Goal: Task Accomplishment & Management: Manage account settings

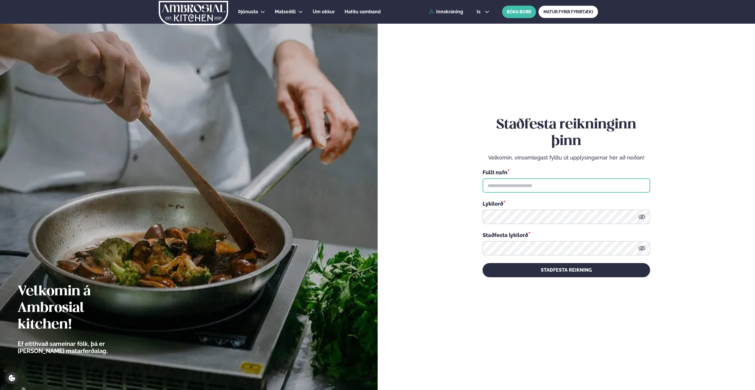
drag, startPoint x: 532, startPoint y: 183, endPoint x: 535, endPoint y: 184, distance: 3.2
click at [533, 184] on input "text" at bounding box center [567, 185] width 168 height 14
type input "**********"
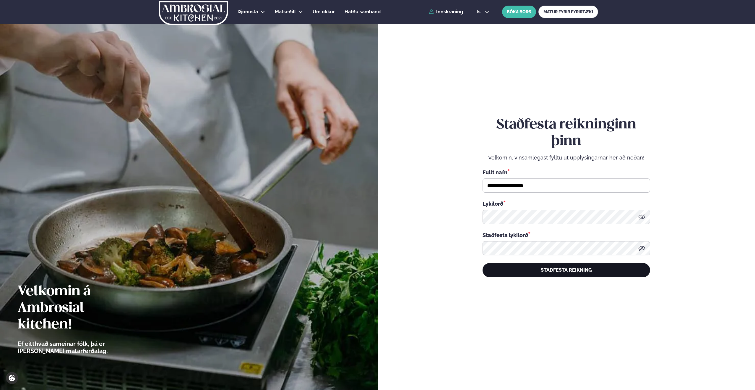
click at [565, 272] on button "STAÐFESTA REIKNING" at bounding box center [567, 270] width 168 height 14
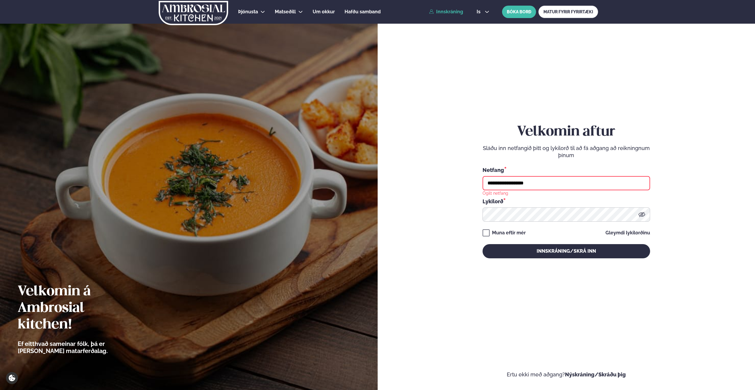
click at [543, 186] on input "**********" at bounding box center [567, 183] width 168 height 14
drag, startPoint x: 545, startPoint y: 184, endPoint x: 437, endPoint y: 182, distance: 107.6
click at [437, 182] on form "**********" at bounding box center [566, 197] width 342 height 362
type input "**********"
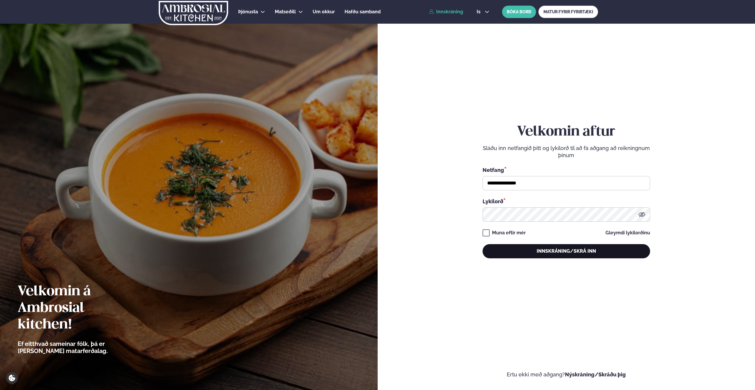
click at [526, 244] on button "Innskráning/Skrá inn" at bounding box center [567, 251] width 168 height 14
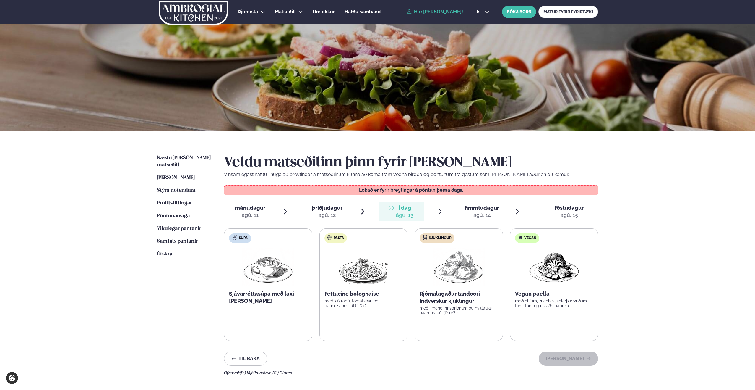
click at [455, 12] on link "Hæ [PERSON_NAME]!" at bounding box center [435, 11] width 56 height 5
click at [411, 12] on link "Hæ [PERSON_NAME]!" at bounding box center [435, 11] width 56 height 5
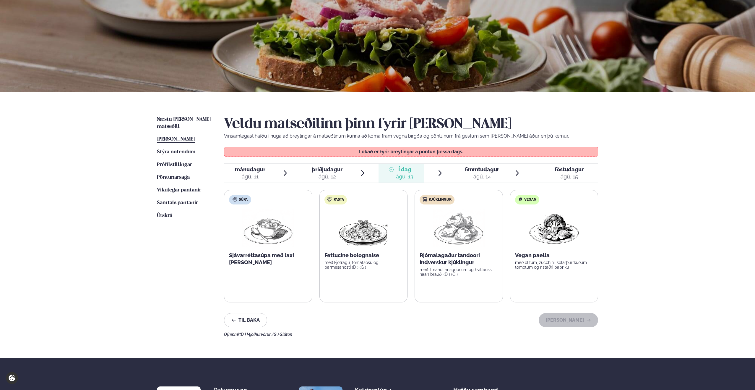
scroll to position [44, 0]
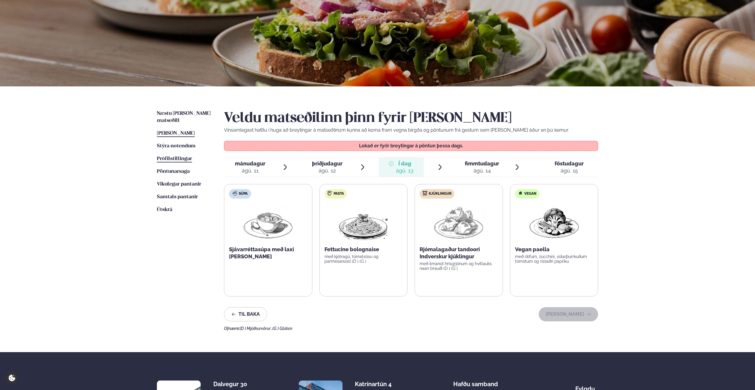
click at [179, 156] on span "Prófílstillingar" at bounding box center [174, 158] width 35 height 5
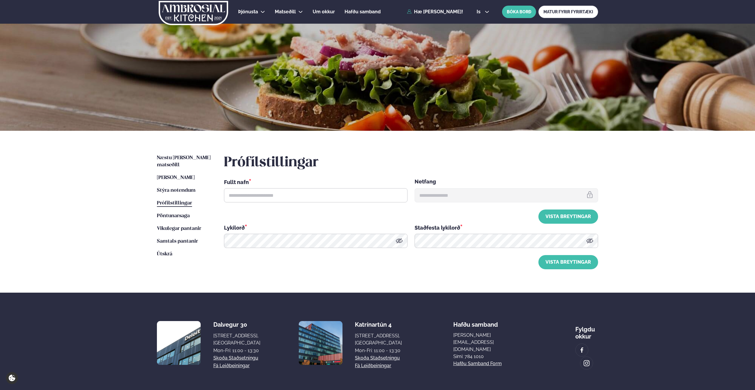
type input "**********"
click at [172, 188] on span "Stýra notendum" at bounding box center [176, 190] width 39 height 5
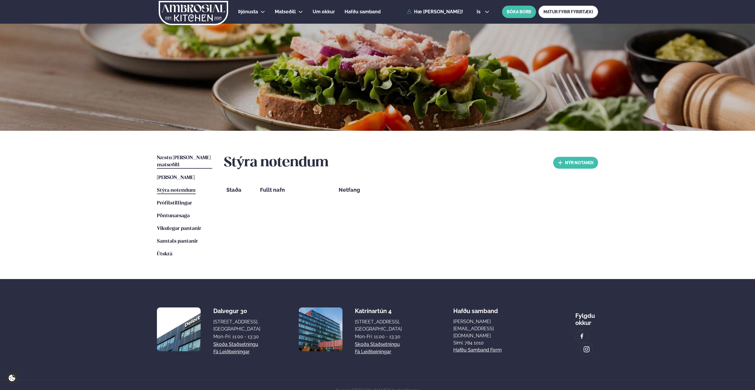
click at [173, 158] on span "Næstu [PERSON_NAME] matseðill" at bounding box center [184, 161] width 54 height 12
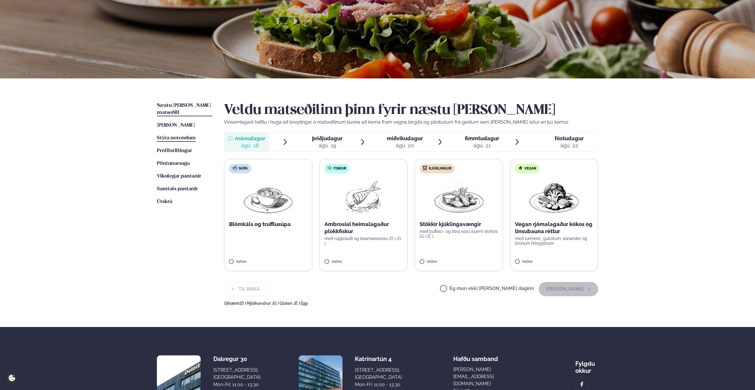
scroll to position [56, 0]
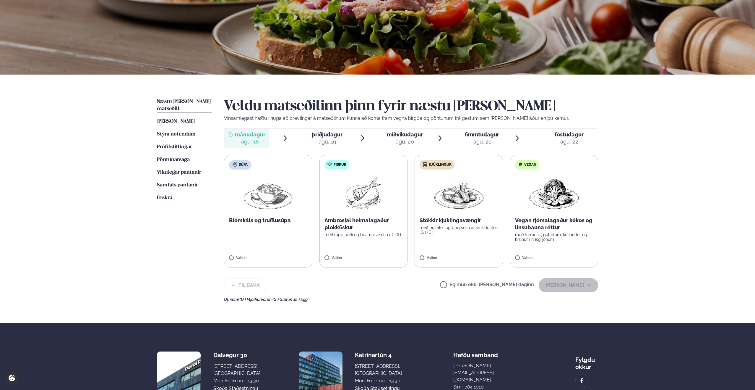
click at [322, 138] on div "ágú. 19" at bounding box center [327, 141] width 30 height 7
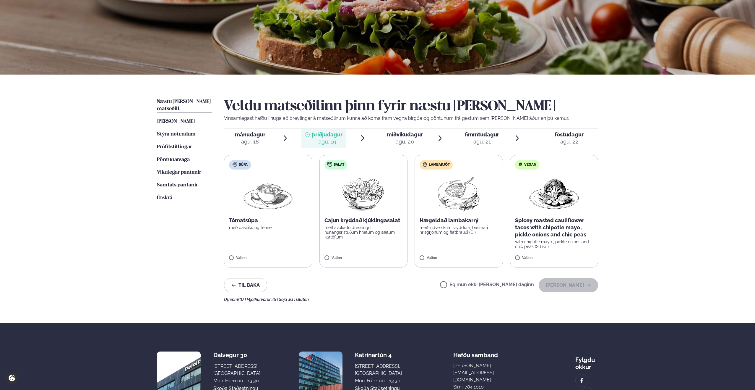
scroll to position [54, 0]
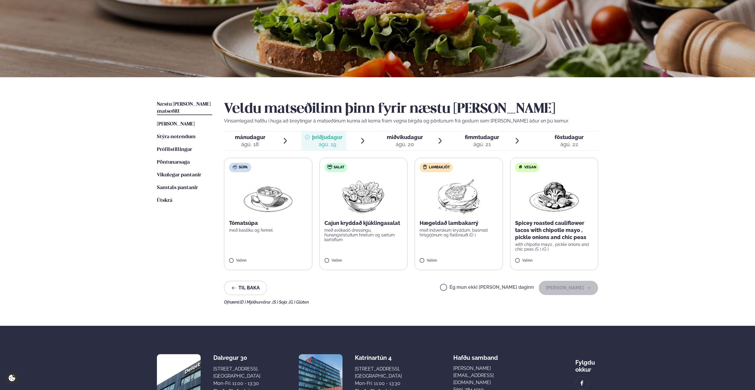
click at [466, 140] on span "fimmtudagur" at bounding box center [482, 137] width 34 height 6
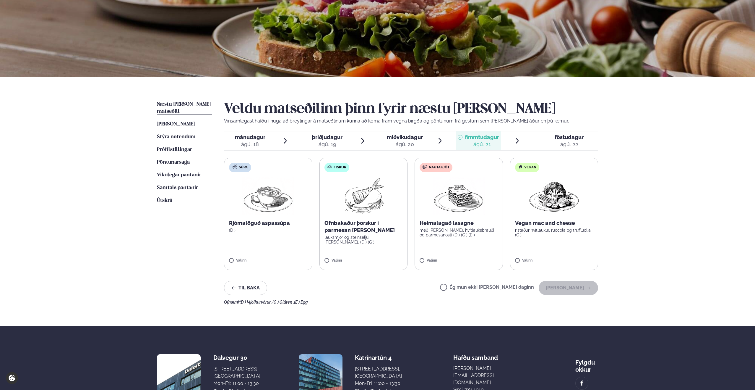
click at [262, 142] on div "ágú. 18" at bounding box center [250, 144] width 30 height 7
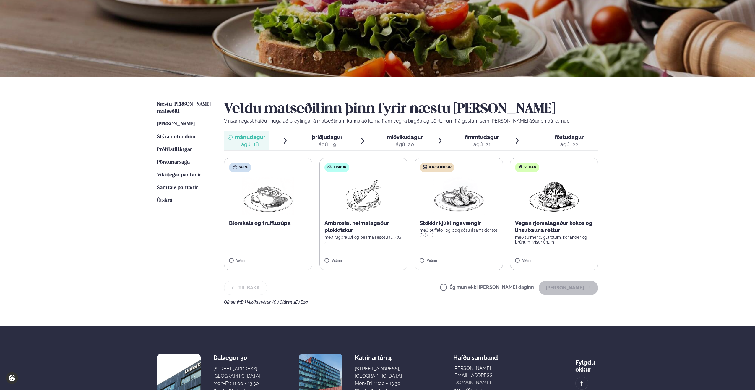
click at [322, 138] on span "þriðjudagur" at bounding box center [327, 137] width 30 height 6
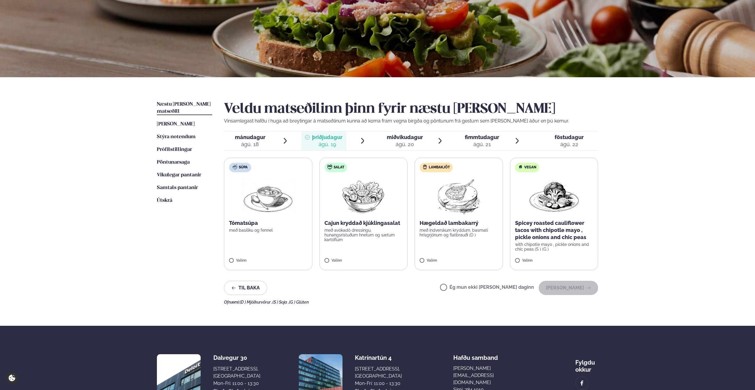
click at [404, 138] on span "miðvikudagur" at bounding box center [405, 137] width 36 height 6
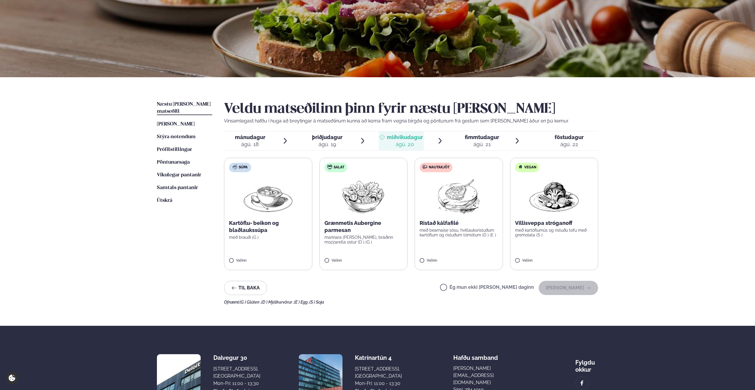
click at [474, 139] on span "fimmtudagur" at bounding box center [482, 137] width 34 height 6
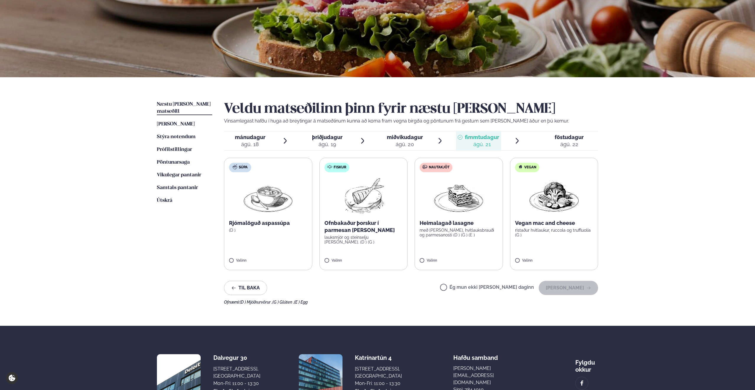
click at [333, 139] on span "þriðjudagur" at bounding box center [327, 137] width 30 height 6
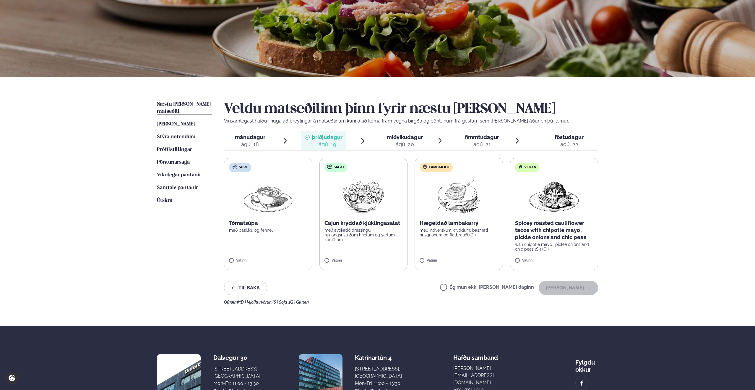
click at [479, 141] on div "ágú. 21" at bounding box center [482, 144] width 34 height 7
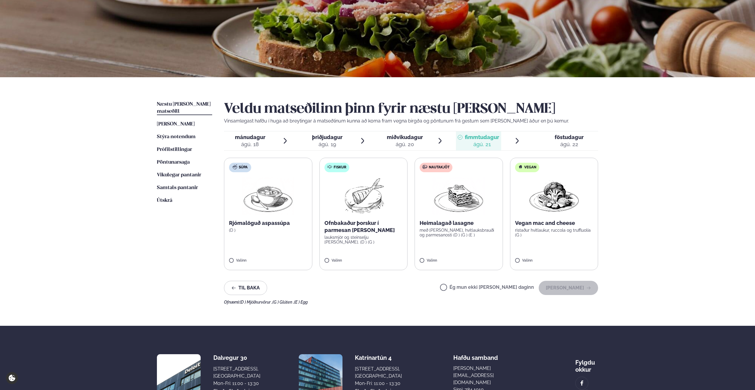
click at [368, 240] on label "Fiskur Ofnbakaður þorskur í parmesan [PERSON_NAME] lauksmjör og steinselju [PER…" at bounding box center [364, 214] width 88 height 112
click at [348, 257] on icon at bounding box center [346, 258] width 6 height 6
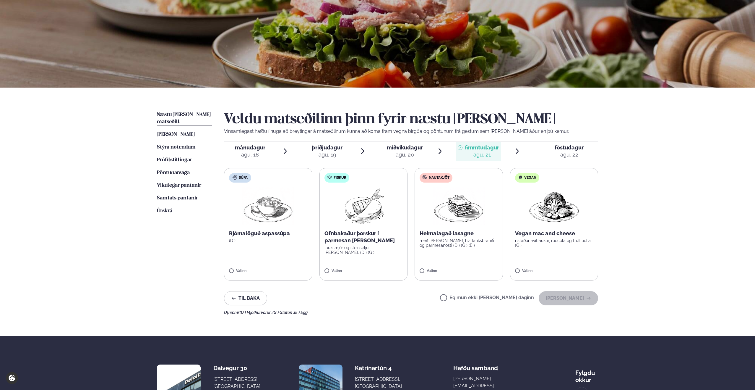
click at [322, 148] on span "þriðjudagur" at bounding box center [327, 147] width 30 height 6
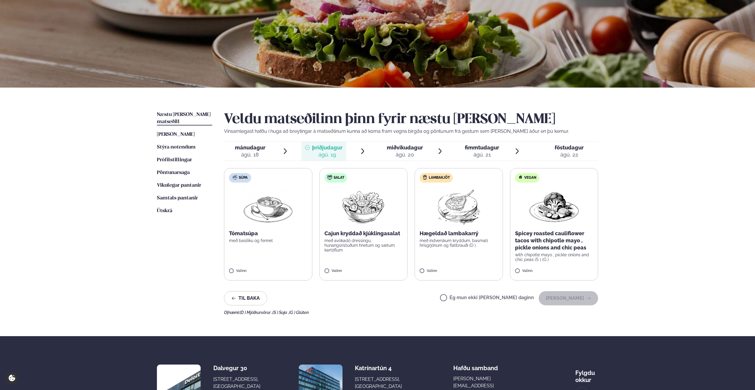
click at [258, 151] on div "ágú. 18" at bounding box center [250, 154] width 30 height 7
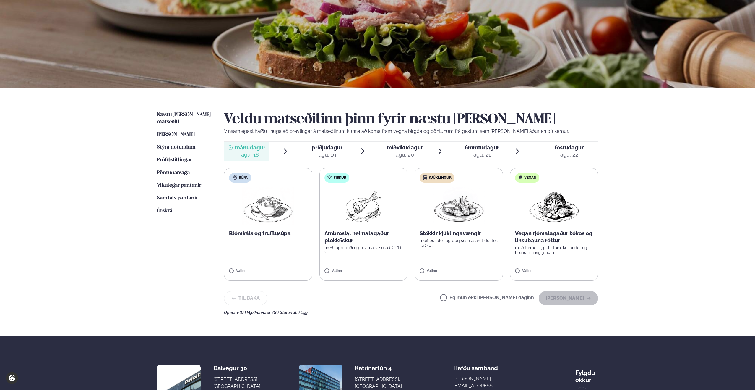
click at [326, 143] on span "þriðjudagur þri. [DATE]" at bounding box center [323, 151] width 45 height 19
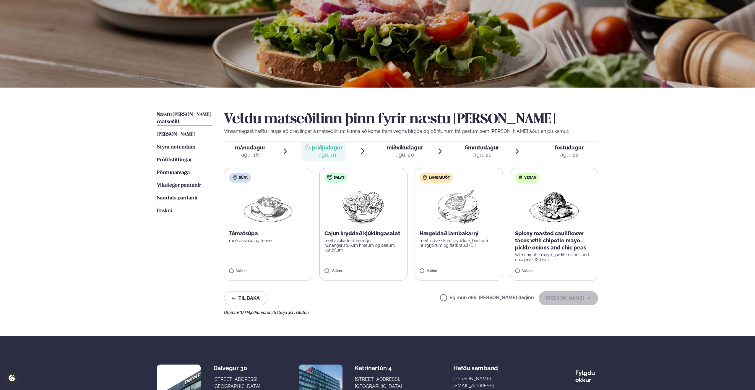
click at [410, 145] on span "miðvikudagur" at bounding box center [405, 147] width 36 height 6
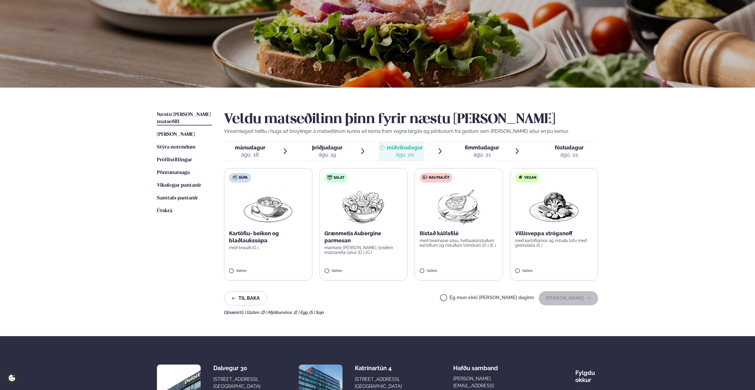
click at [481, 151] on div "ágú. 21" at bounding box center [482, 154] width 34 height 7
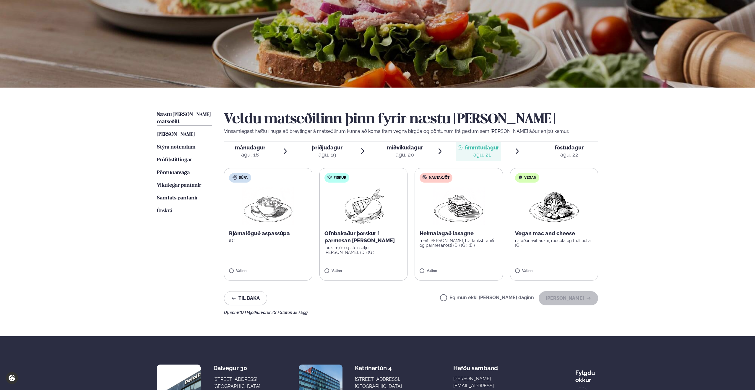
click at [411, 150] on span "miðvikudagur" at bounding box center [405, 147] width 36 height 6
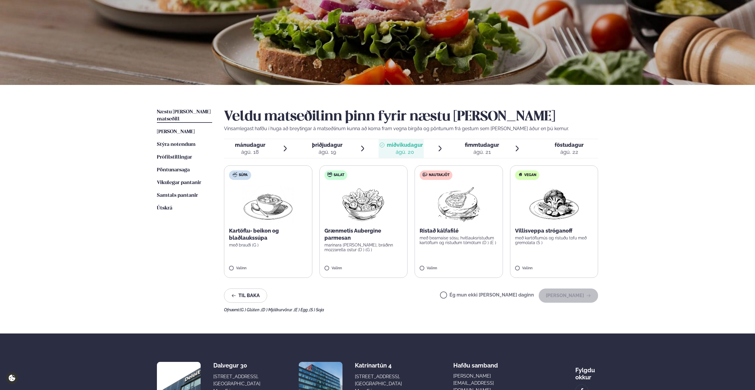
scroll to position [48, 0]
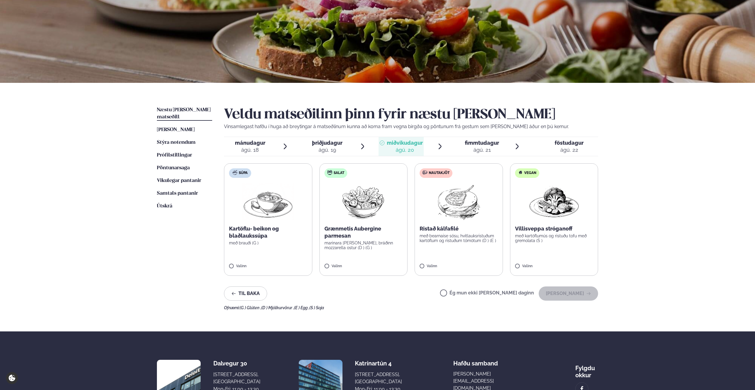
click at [458, 145] on div at bounding box center [460, 146] width 5 height 14
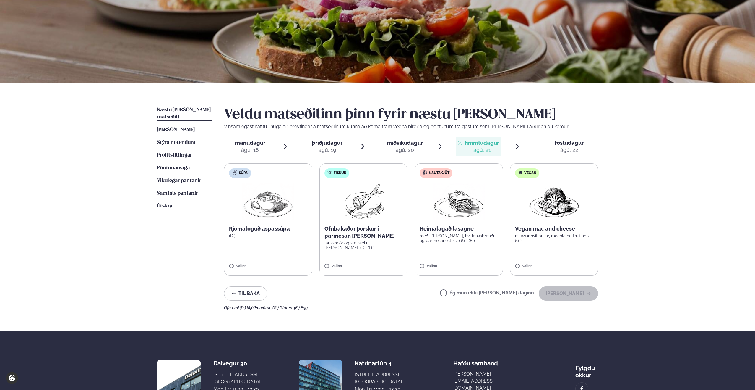
click at [385, 145] on span "miðvikudagur mið. [DATE]" at bounding box center [401, 146] width 45 height 19
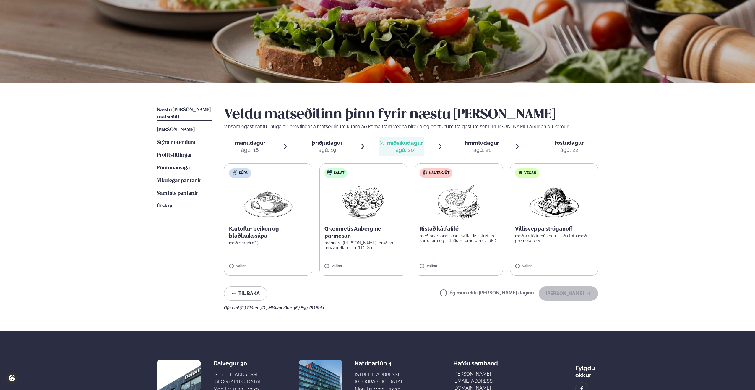
click at [176, 178] on span "Vikulegar pantanir" at bounding box center [179, 180] width 44 height 5
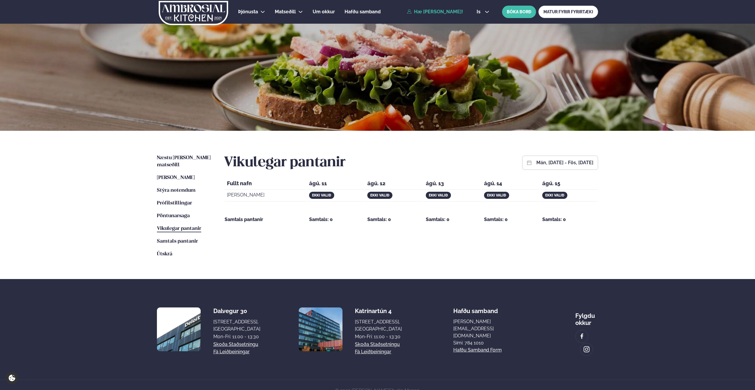
click at [428, 12] on link "Hæ [PERSON_NAME]!" at bounding box center [435, 11] width 56 height 5
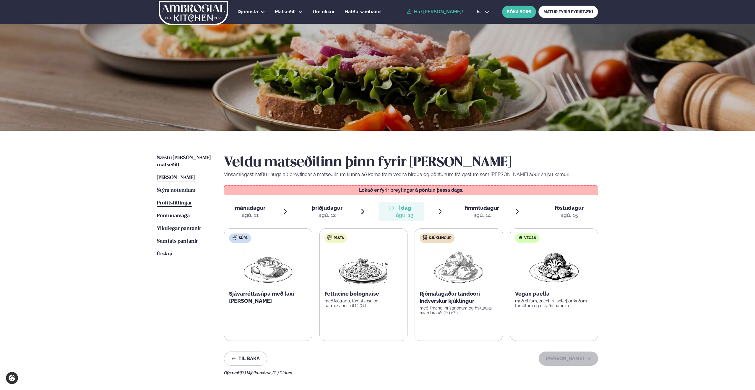
click at [172, 200] on span "Prófílstillingar" at bounding box center [174, 202] width 35 height 5
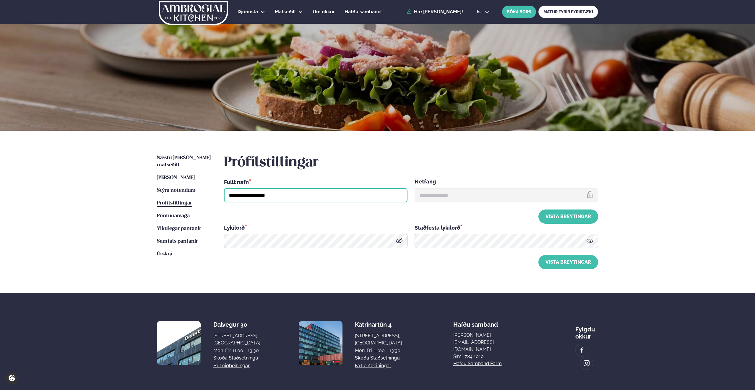
click at [286, 195] on input "**********" at bounding box center [316, 195] width 184 height 14
drag, startPoint x: 290, startPoint y: 196, endPoint x: 166, endPoint y: 193, distance: 124.2
click at [166, 193] on div "**********" at bounding box center [377, 212] width 477 height 162
type input "**********"
click at [557, 220] on button "Vista breytingar" at bounding box center [569, 216] width 60 height 14
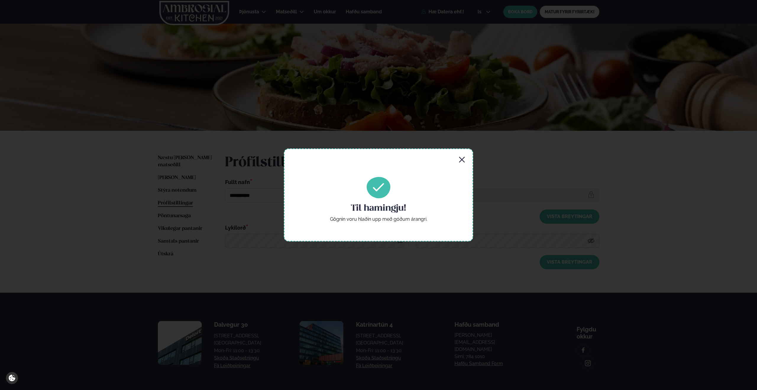
click at [463, 163] on icon "button" at bounding box center [461, 159] width 7 height 7
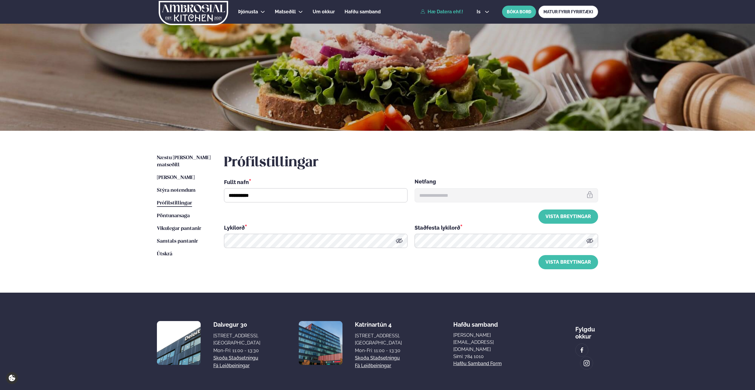
click at [445, 12] on link "Hæ Datera ehf.!" at bounding box center [442, 11] width 43 height 5
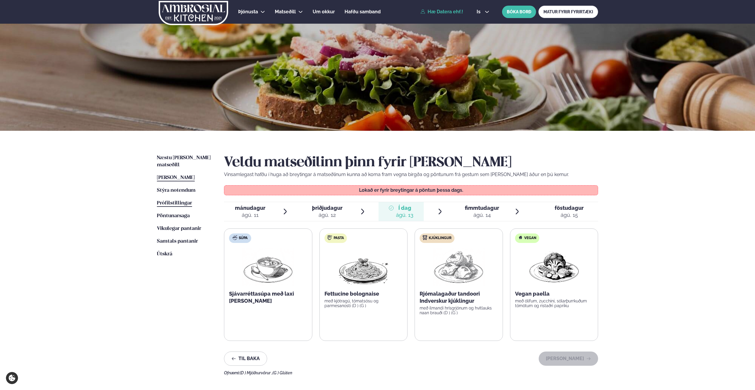
click at [175, 200] on span "Prófílstillingar" at bounding box center [174, 202] width 35 height 5
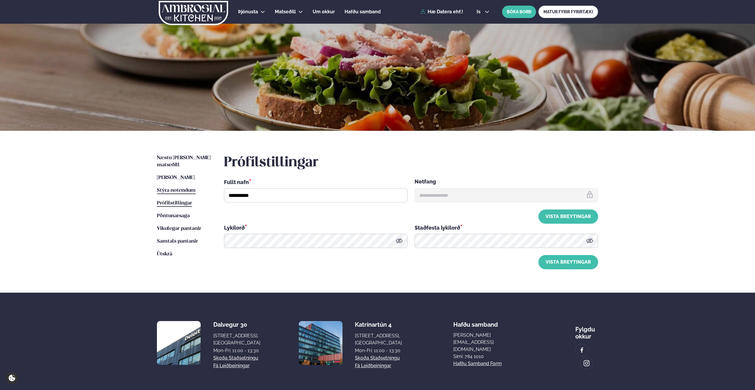
click at [175, 188] on span "Stýra notendum" at bounding box center [176, 190] width 39 height 5
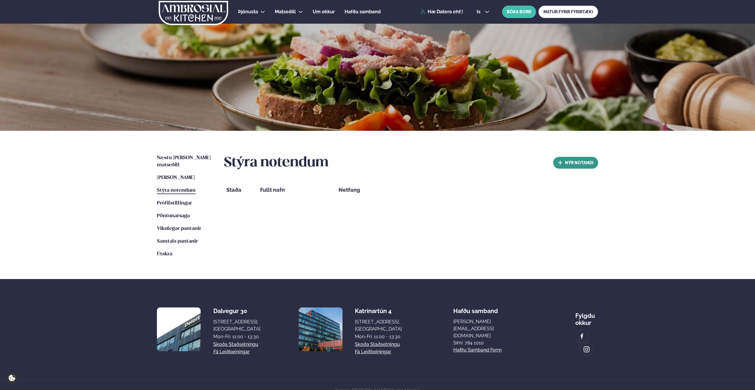
click at [566, 163] on button "nýr Notandi" at bounding box center [575, 163] width 45 height 12
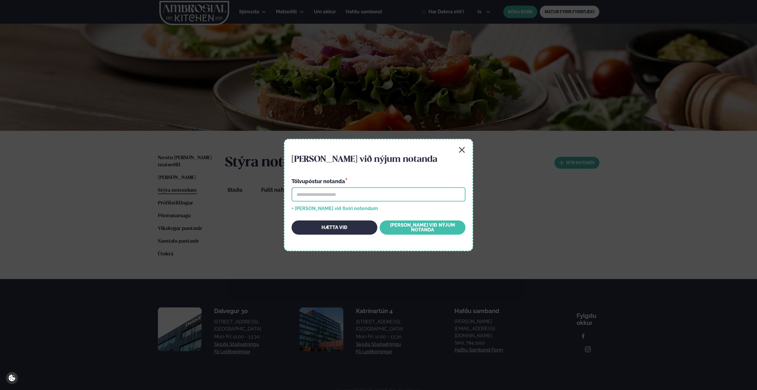
click at [357, 194] on input "email" at bounding box center [378, 194] width 174 height 14
type input "**********"
click at [337, 208] on button "+ [PERSON_NAME] við fleiri notendum" at bounding box center [334, 208] width 86 height 5
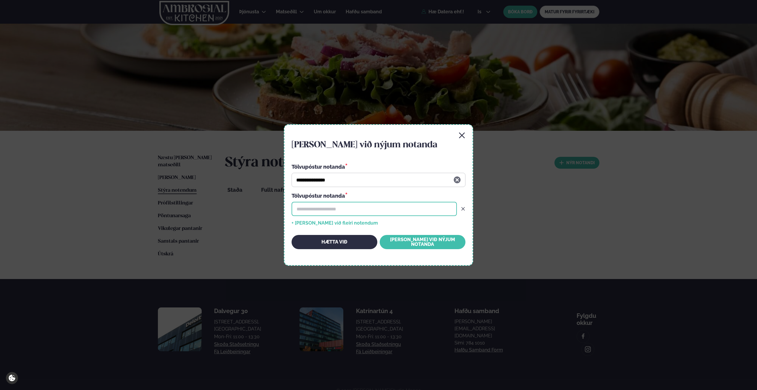
click at [338, 209] on input "email" at bounding box center [373, 209] width 165 height 14
type input "**********"
click at [329, 225] on button "+ [PERSON_NAME] við fleiri notendum" at bounding box center [334, 223] width 86 height 5
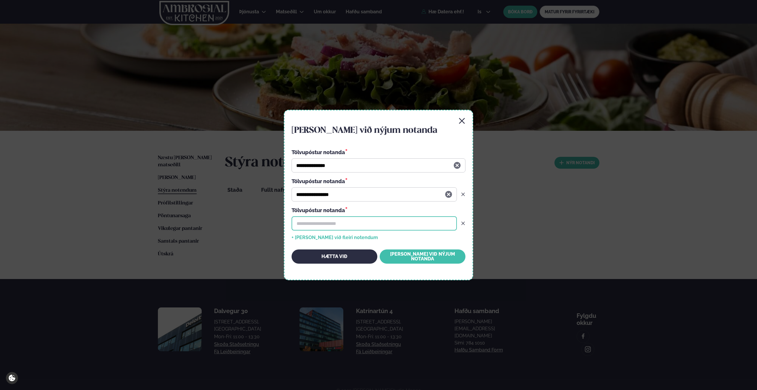
click at [327, 223] on input "email" at bounding box center [373, 223] width 165 height 14
type input "**********"
click at [327, 235] on button "+ [PERSON_NAME] við fleiri notendum" at bounding box center [334, 237] width 86 height 5
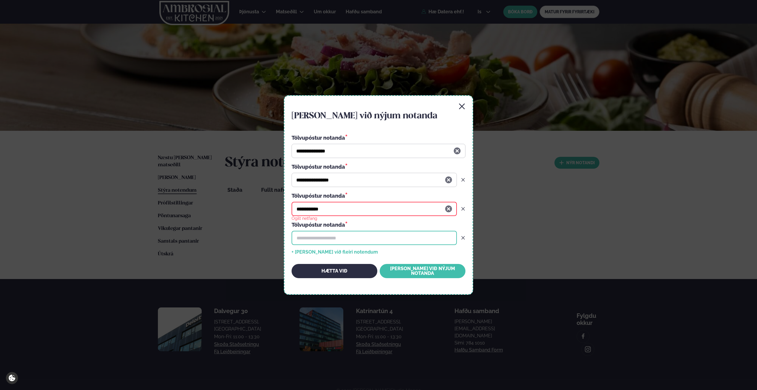
click at [335, 237] on input "email" at bounding box center [373, 238] width 165 height 14
type input "**********"
click at [325, 252] on button "+ [PERSON_NAME] við fleiri notendum" at bounding box center [334, 251] width 86 height 5
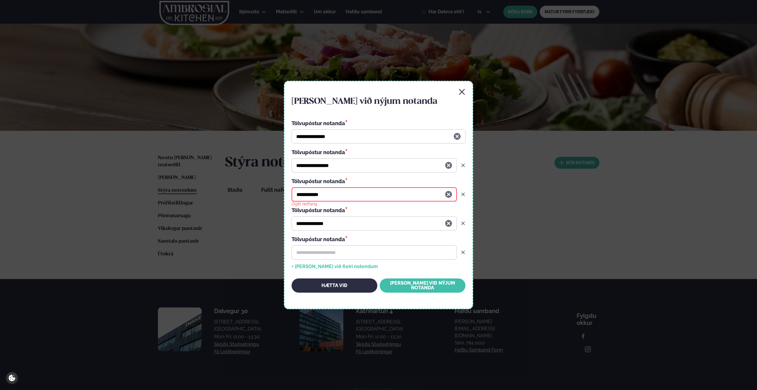
click at [339, 194] on input "**********" at bounding box center [373, 194] width 165 height 14
type input "**********"
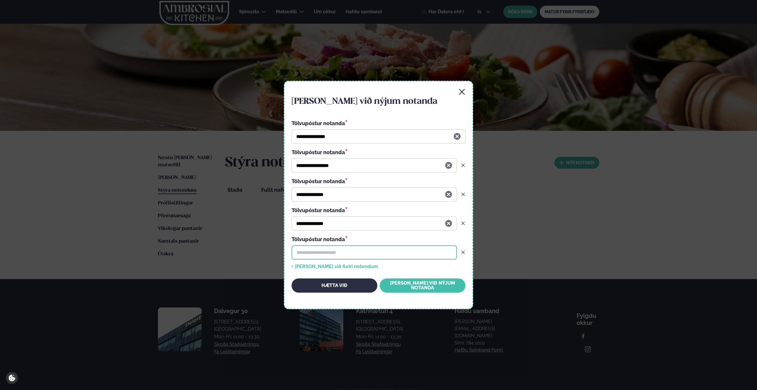
click at [330, 251] on input "email" at bounding box center [373, 252] width 165 height 14
type input "**********"
click at [330, 266] on button "+ [PERSON_NAME] við fleiri notendum" at bounding box center [334, 266] width 86 height 5
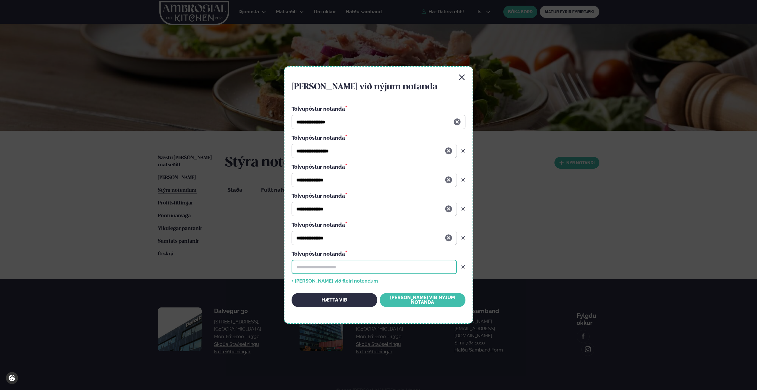
click at [329, 265] on input "email" at bounding box center [373, 267] width 165 height 14
type input "**********"
click at [325, 281] on button "+ [PERSON_NAME] við fleiri notendum" at bounding box center [334, 280] width 86 height 5
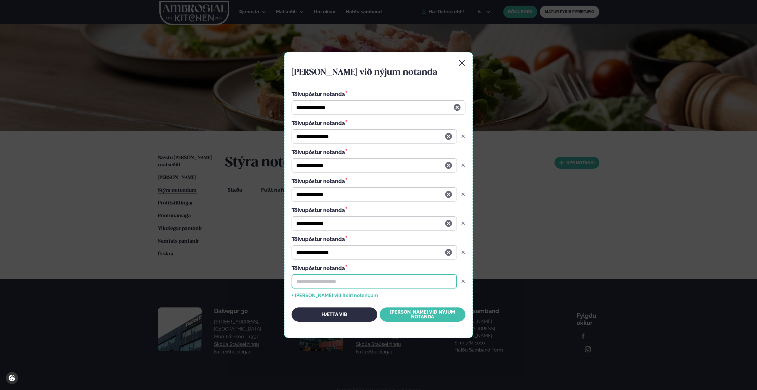
click at [326, 279] on input "email" at bounding box center [373, 281] width 165 height 14
type input "**********"
click at [320, 283] on button "+ [PERSON_NAME] við fleiri notendum" at bounding box center [334, 295] width 86 height 5
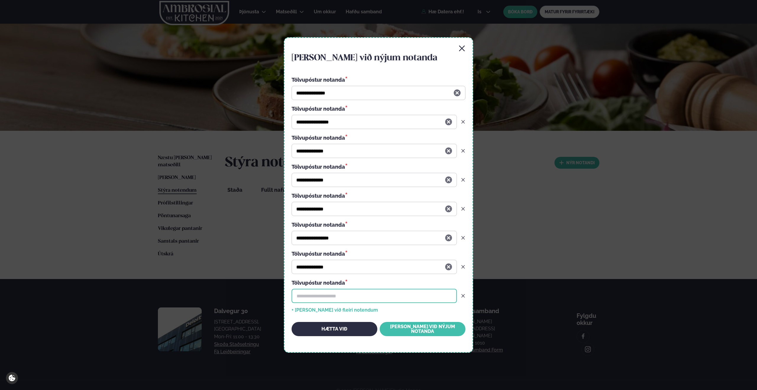
click at [323, 283] on input "email" at bounding box center [373, 295] width 165 height 14
type input "**********"
click at [423, 283] on button "[PERSON_NAME] við nýjum notanda" at bounding box center [423, 329] width 86 height 14
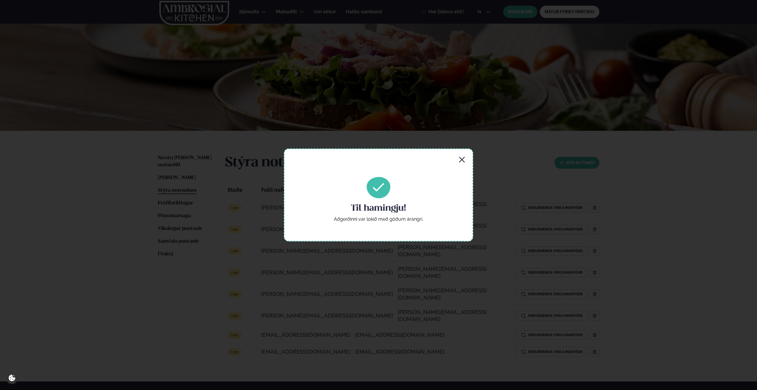
click at [463, 160] on icon "button" at bounding box center [461, 159] width 7 height 7
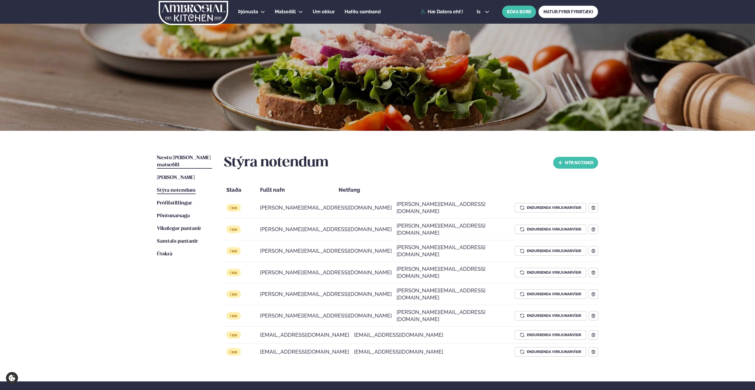
click at [175, 158] on span "Næstu [PERSON_NAME] matseðill" at bounding box center [184, 161] width 54 height 12
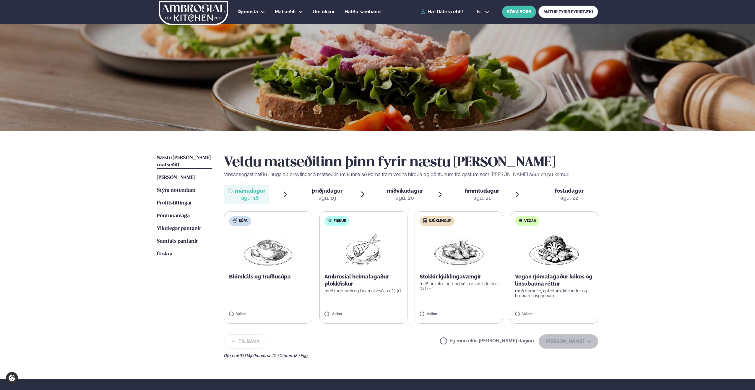
click at [394, 193] on span "miðvikudagur" at bounding box center [405, 190] width 36 height 6
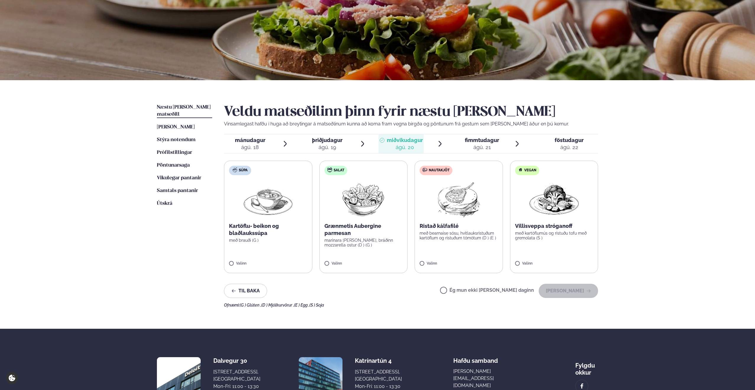
scroll to position [51, 0]
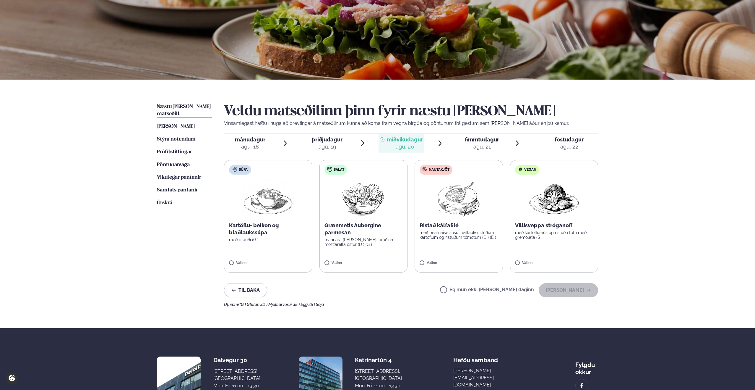
click at [441, 240] on label "Nautakjöt Ristað kálfafilé með bearnaise sósu, hvítlauksristuðum kartöflum og r…" at bounding box center [459, 216] width 88 height 112
click at [487, 142] on div "fimmtudagur fim." at bounding box center [482, 139] width 34 height 7
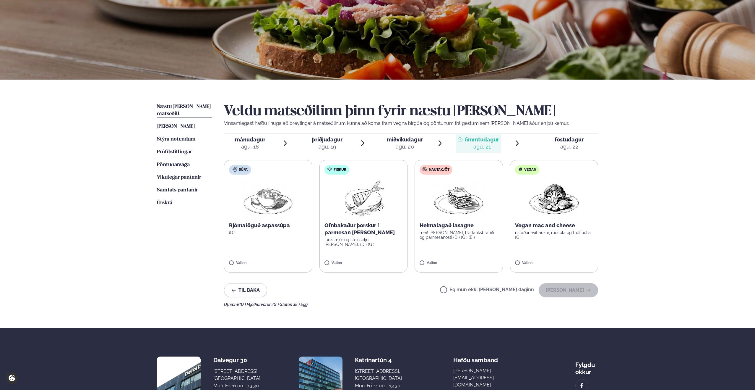
click at [278, 216] on img at bounding box center [268, 198] width 52 height 38
click at [411, 143] on div "ágú. 20" at bounding box center [405, 146] width 36 height 7
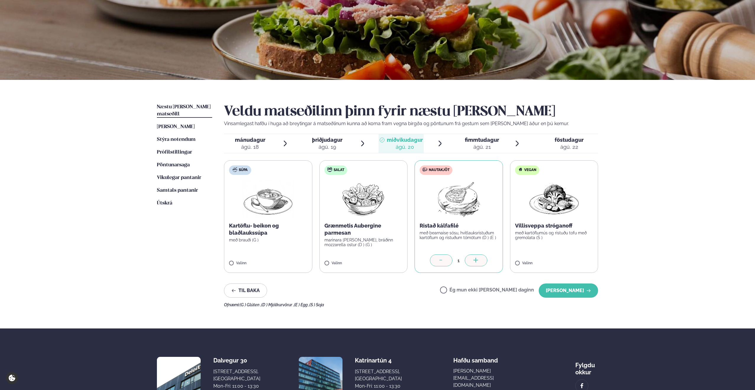
click at [476, 141] on span "fimmtudagur" at bounding box center [482, 140] width 34 height 6
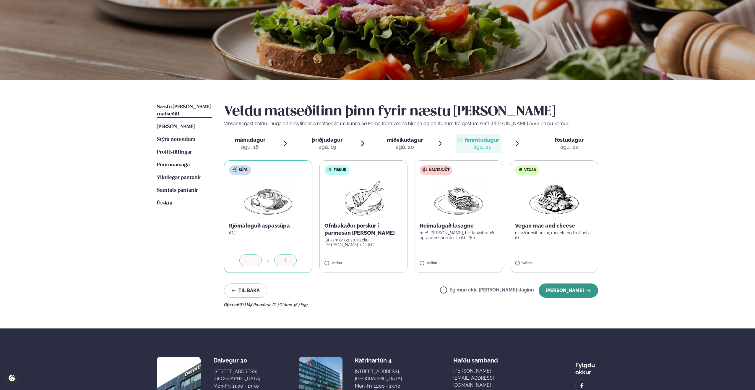
click at [566, 283] on button "[PERSON_NAME]" at bounding box center [568, 290] width 59 height 14
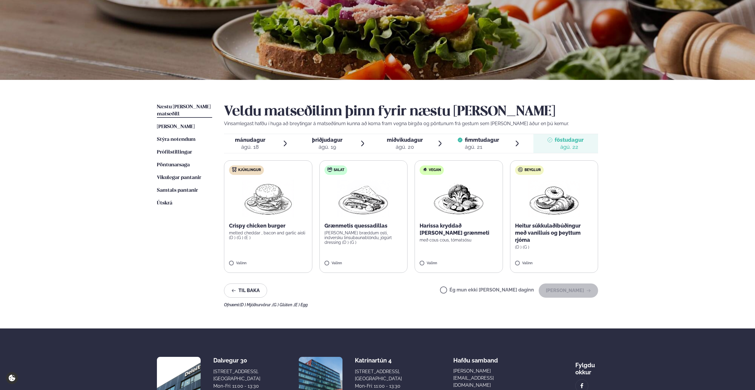
click at [463, 283] on label "Ég mun ekki [PERSON_NAME] daginn" at bounding box center [487, 290] width 94 height 6
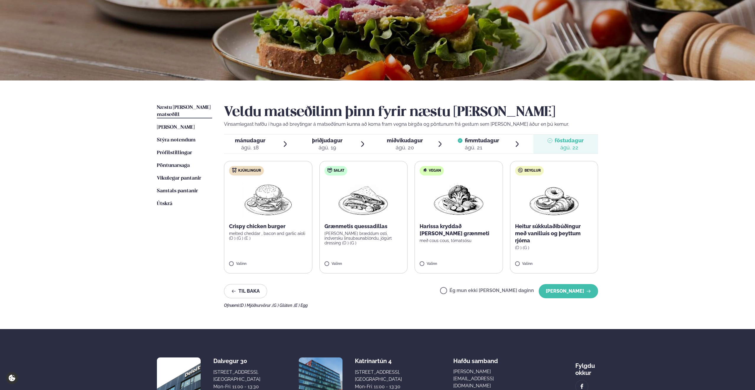
click at [333, 144] on div "ágú. 19" at bounding box center [327, 147] width 30 height 7
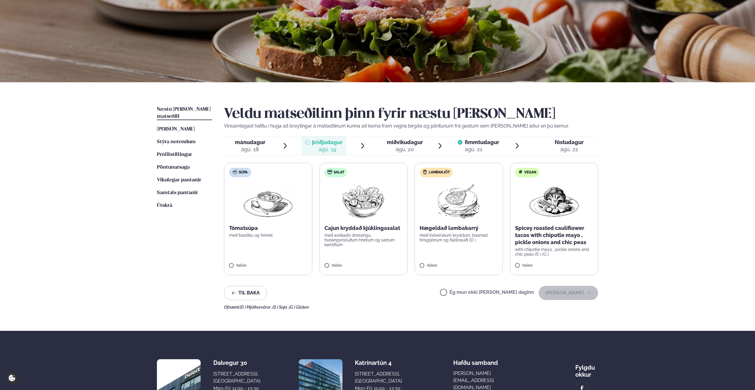
click at [462, 283] on label "Ég mun ekki [PERSON_NAME] daginn" at bounding box center [487, 293] width 94 height 6
click at [247, 145] on div "mánudagur mán. [DATE]" at bounding box center [250, 146] width 30 height 14
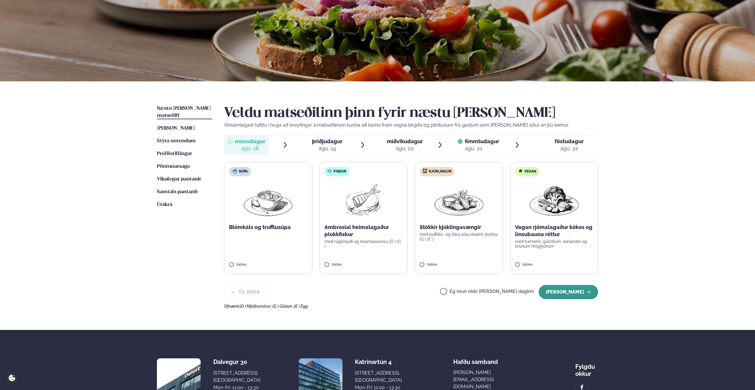
scroll to position [48, 0]
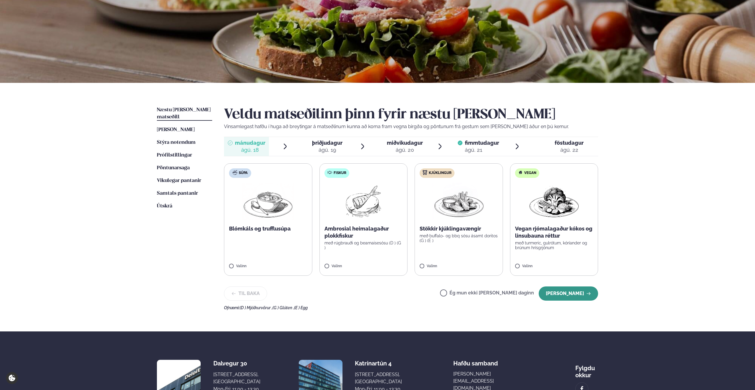
click at [562, 283] on button "[PERSON_NAME]" at bounding box center [568, 293] width 59 height 14
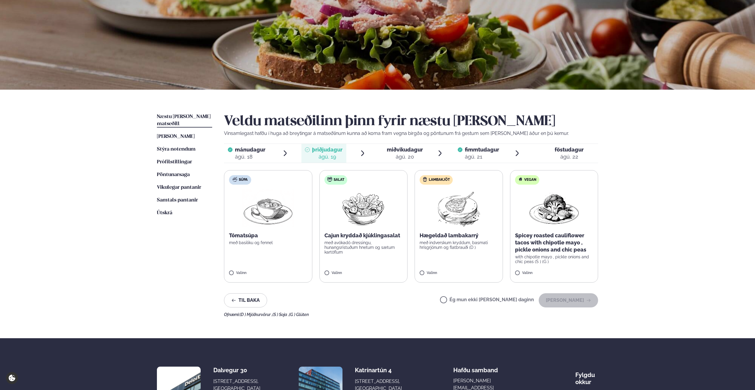
scroll to position [36, 0]
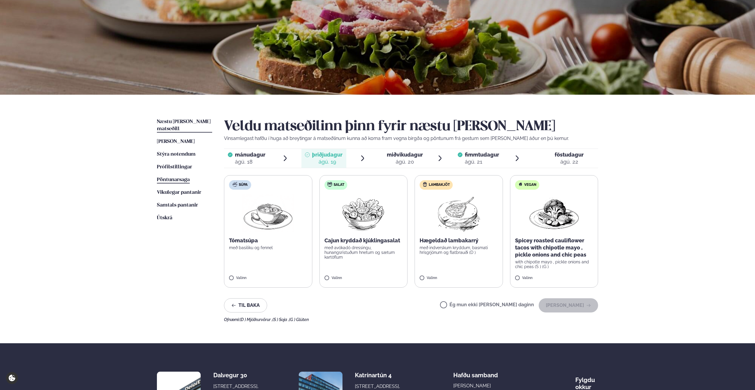
click at [178, 177] on span "Pöntunarsaga" at bounding box center [173, 179] width 33 height 5
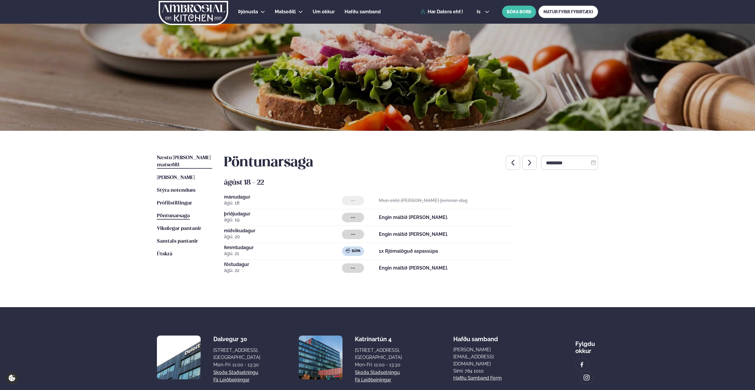
click at [181, 159] on span "Næstu [PERSON_NAME] matseðill" at bounding box center [184, 161] width 54 height 12
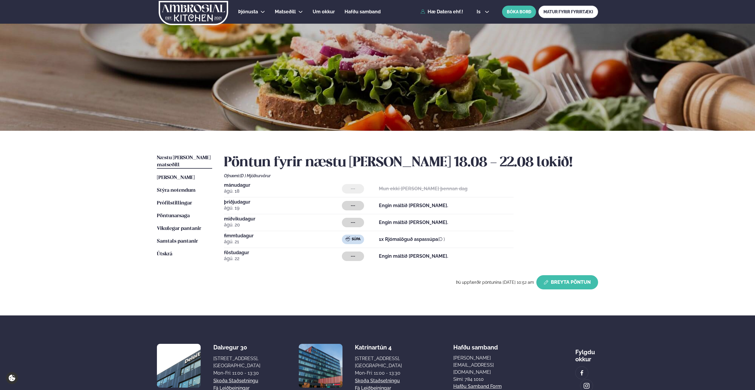
click at [562, 282] on button "Breyta Pöntun" at bounding box center [567, 282] width 62 height 14
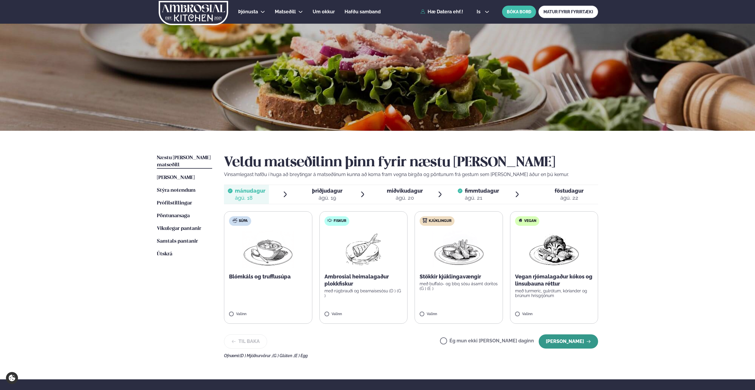
click at [562, 283] on button "[PERSON_NAME]" at bounding box center [568, 341] width 59 height 14
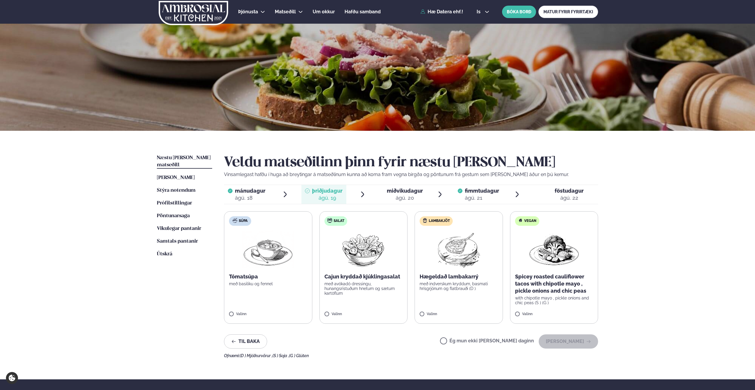
click at [483, 283] on div "Ég mun ekki [PERSON_NAME] daginn [PERSON_NAME]" at bounding box center [519, 341] width 158 height 14
click at [465, 283] on label "Ég mun ekki [PERSON_NAME] daginn" at bounding box center [487, 341] width 94 height 6
click at [560, 283] on button "[PERSON_NAME]" at bounding box center [568, 341] width 59 height 14
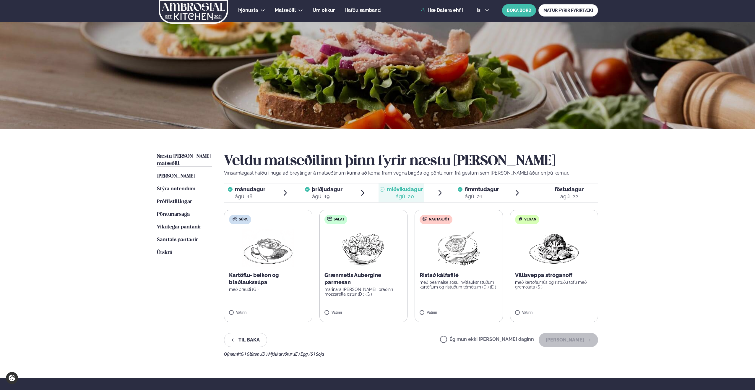
scroll to position [1, 0]
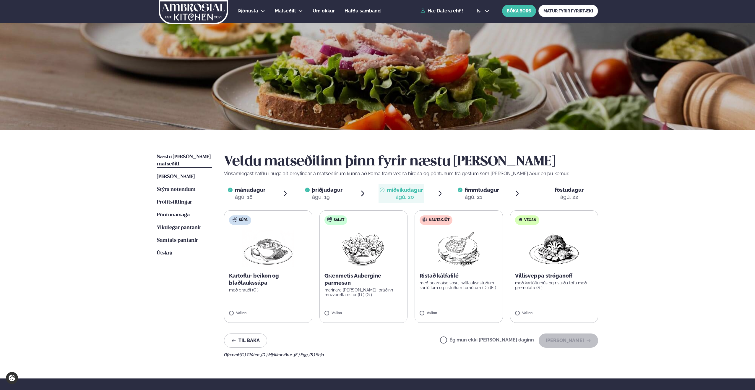
click at [458, 266] on img at bounding box center [459, 248] width 52 height 38
click at [440, 265] on img at bounding box center [459, 248] width 52 height 38
click at [563, 283] on button "[PERSON_NAME]" at bounding box center [568, 340] width 59 height 14
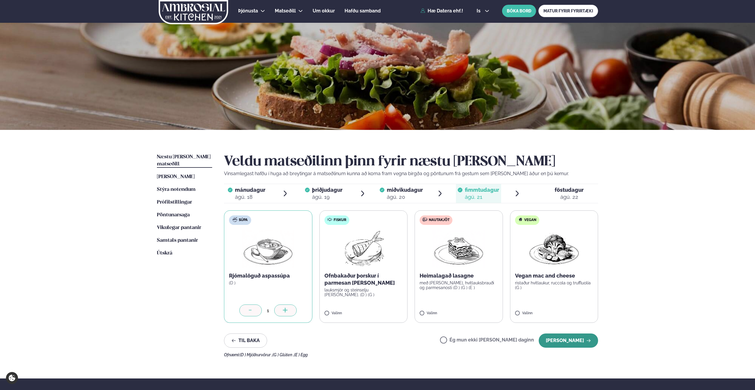
click at [566, 283] on button "[PERSON_NAME]" at bounding box center [568, 340] width 59 height 14
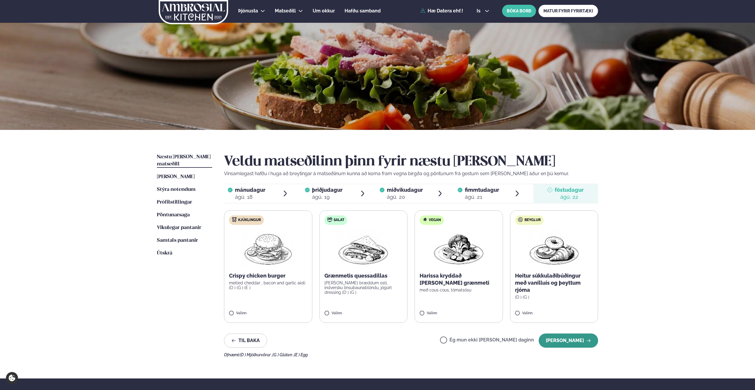
click at [566, 283] on button "[PERSON_NAME]" at bounding box center [568, 340] width 59 height 14
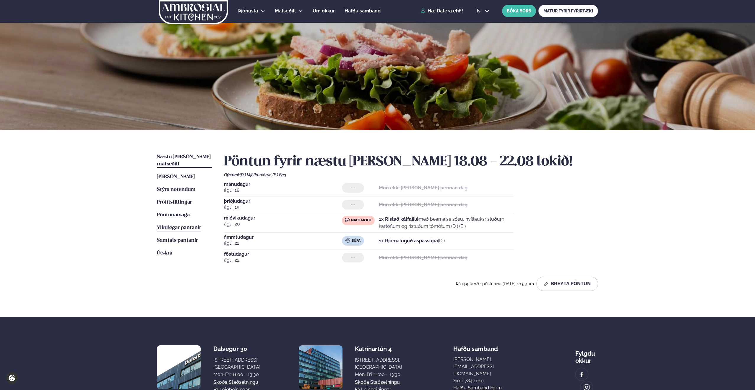
drag, startPoint x: 146, startPoint y: 216, endPoint x: 164, endPoint y: 219, distance: 19.0
click at [146, 216] on div "Næstu [PERSON_NAME] matseðill Næsta vika [PERSON_NAME] matseðill Þessa [PERSON_…" at bounding box center [377, 223] width 477 height 187
click at [167, 225] on span "Vikulegar pantanir" at bounding box center [179, 227] width 44 height 5
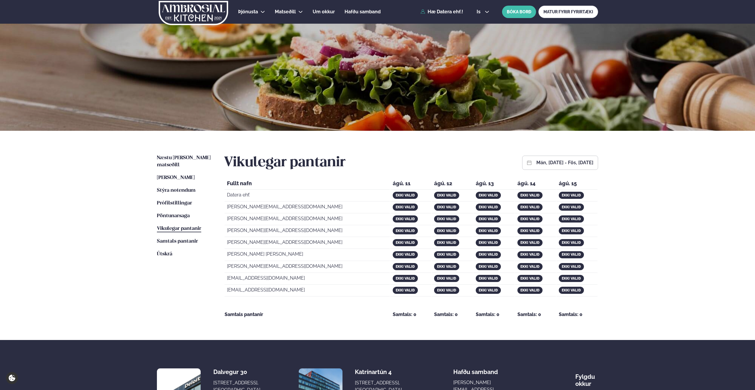
click at [536, 162] on button "mán, [DATE] - fös, [DATE]" at bounding box center [564, 162] width 57 height 5
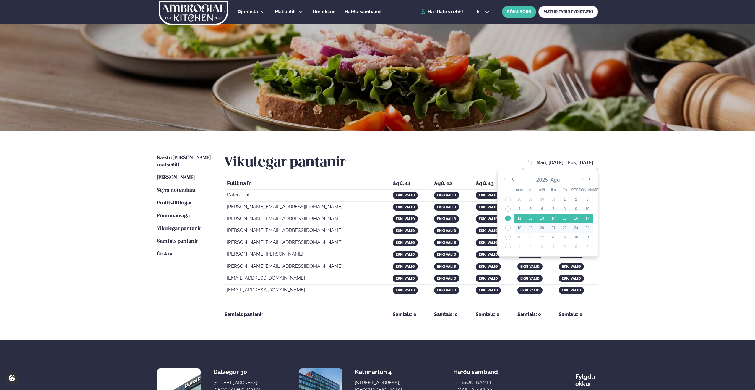
click at [508, 228] on td "34" at bounding box center [507, 227] width 11 height 9
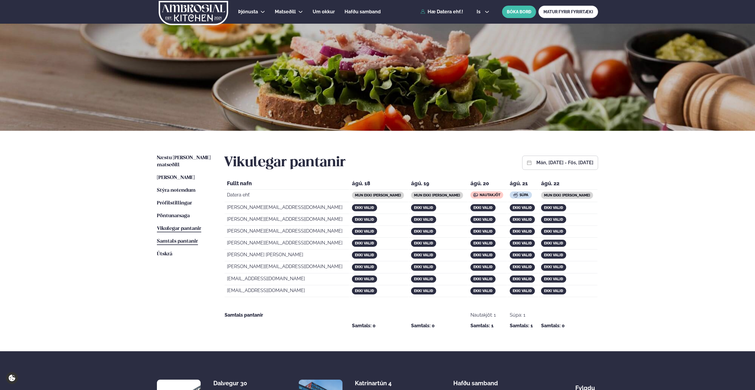
click at [178, 239] on span "Samtals pantanir" at bounding box center [177, 241] width 41 height 5
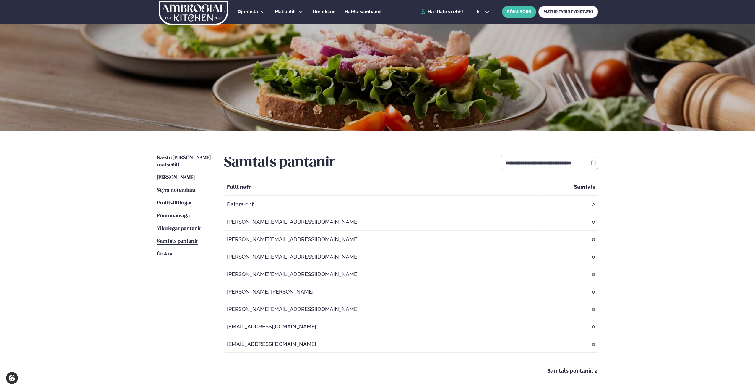
click at [173, 225] on link "Vikulegar pantanir Vikulegar pantanir" at bounding box center [179, 228] width 44 height 7
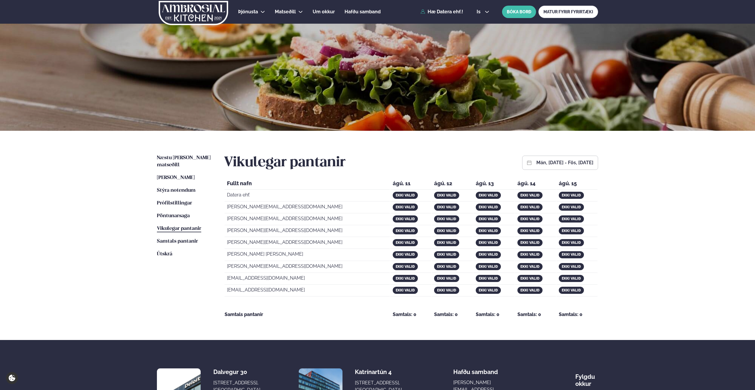
click at [536, 163] on button "mán, [DATE] - fös, [DATE]" at bounding box center [564, 162] width 57 height 5
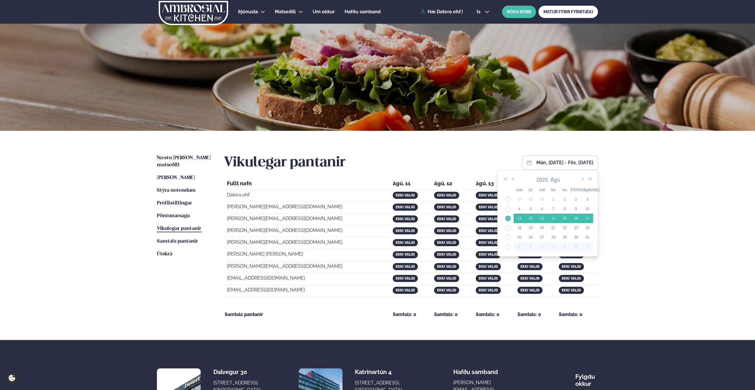
click at [507, 227] on td "34" at bounding box center [507, 227] width 11 height 9
